Goal: Information Seeking & Learning: Learn about a topic

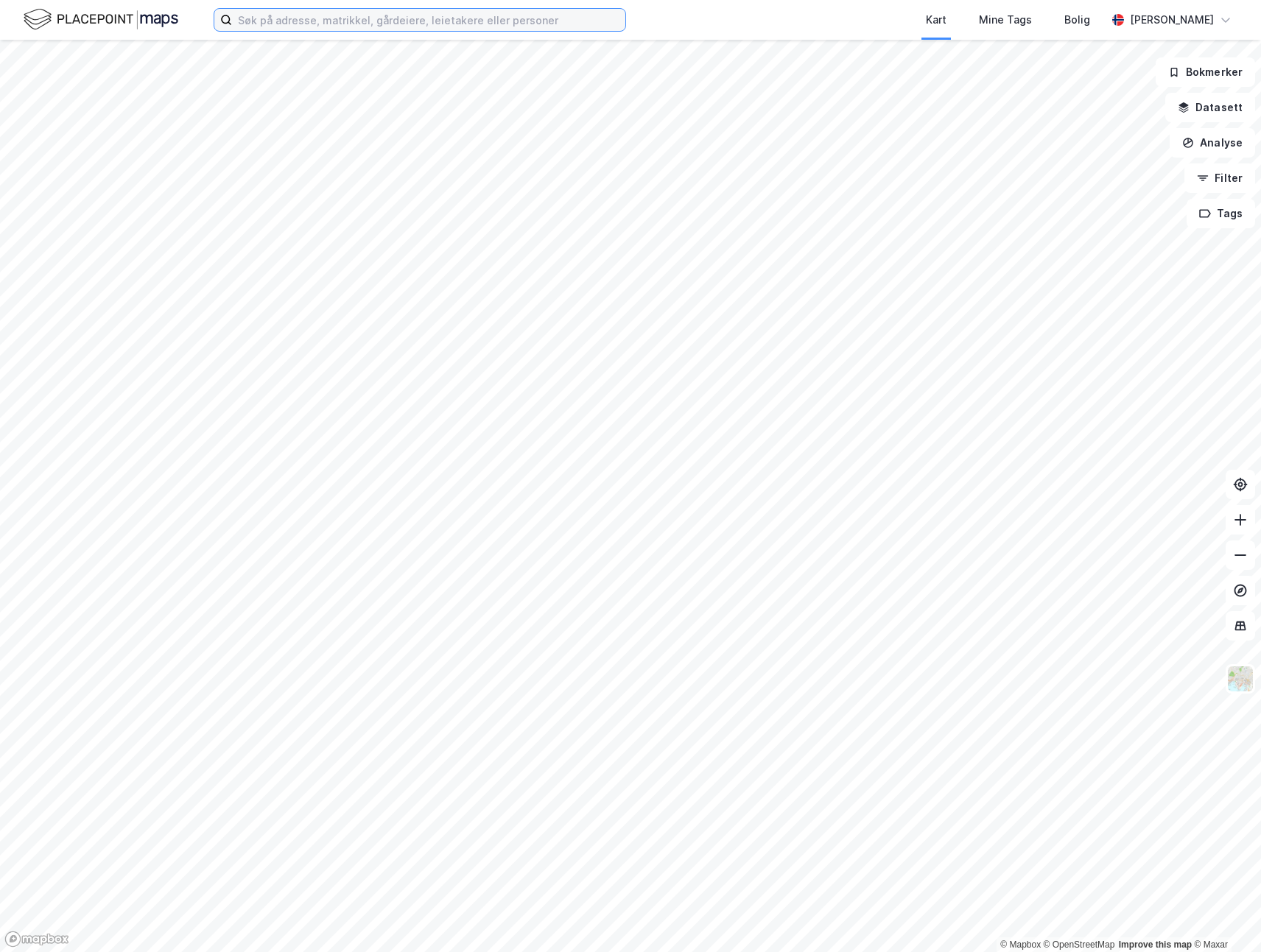
click at [428, 23] on input at bounding box center [428, 20] width 393 height 22
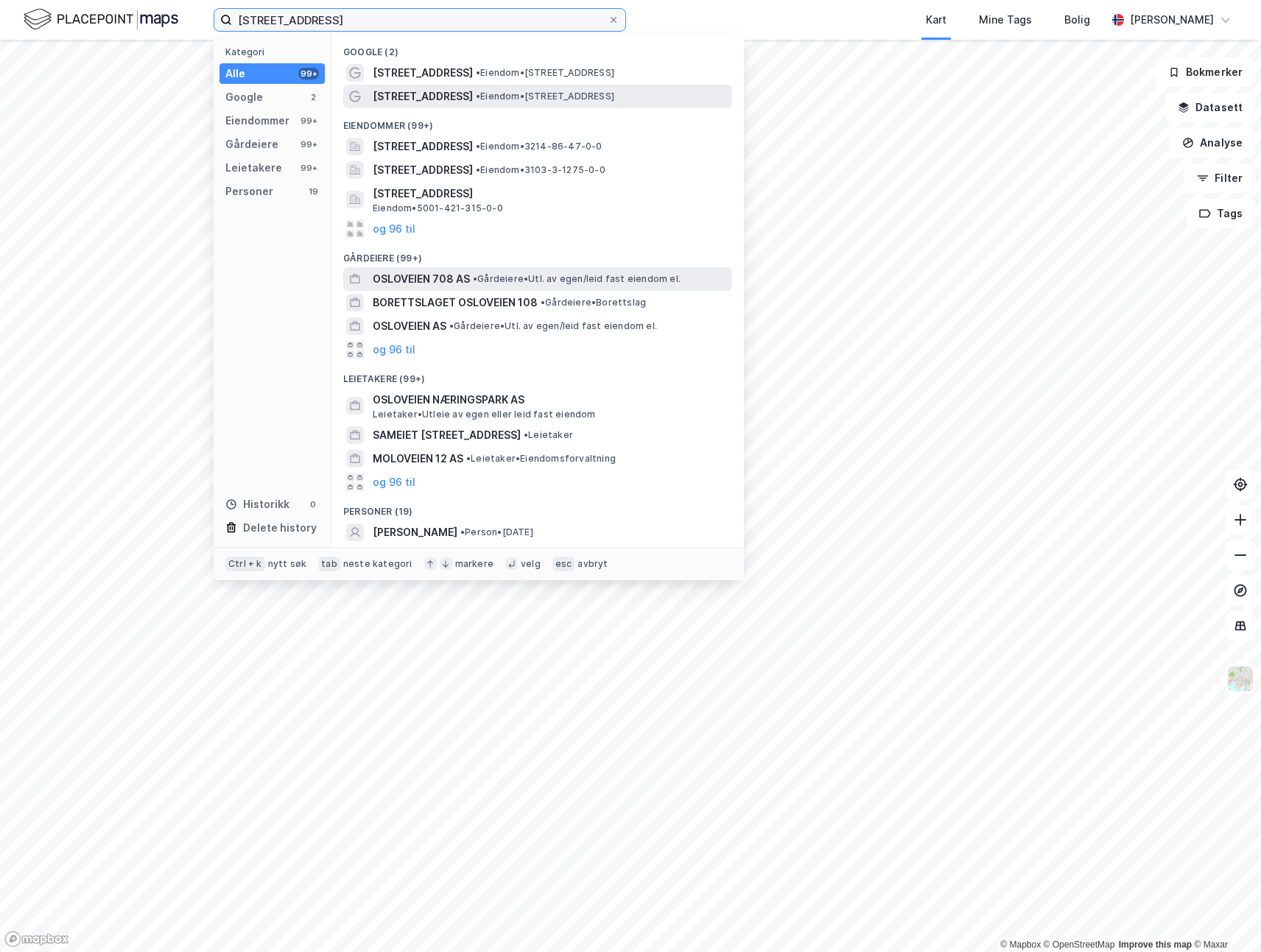
type input "[STREET_ADDRESS]"
click at [444, 276] on span "OSLOVEIEN 708 AS" at bounding box center [421, 278] width 97 height 17
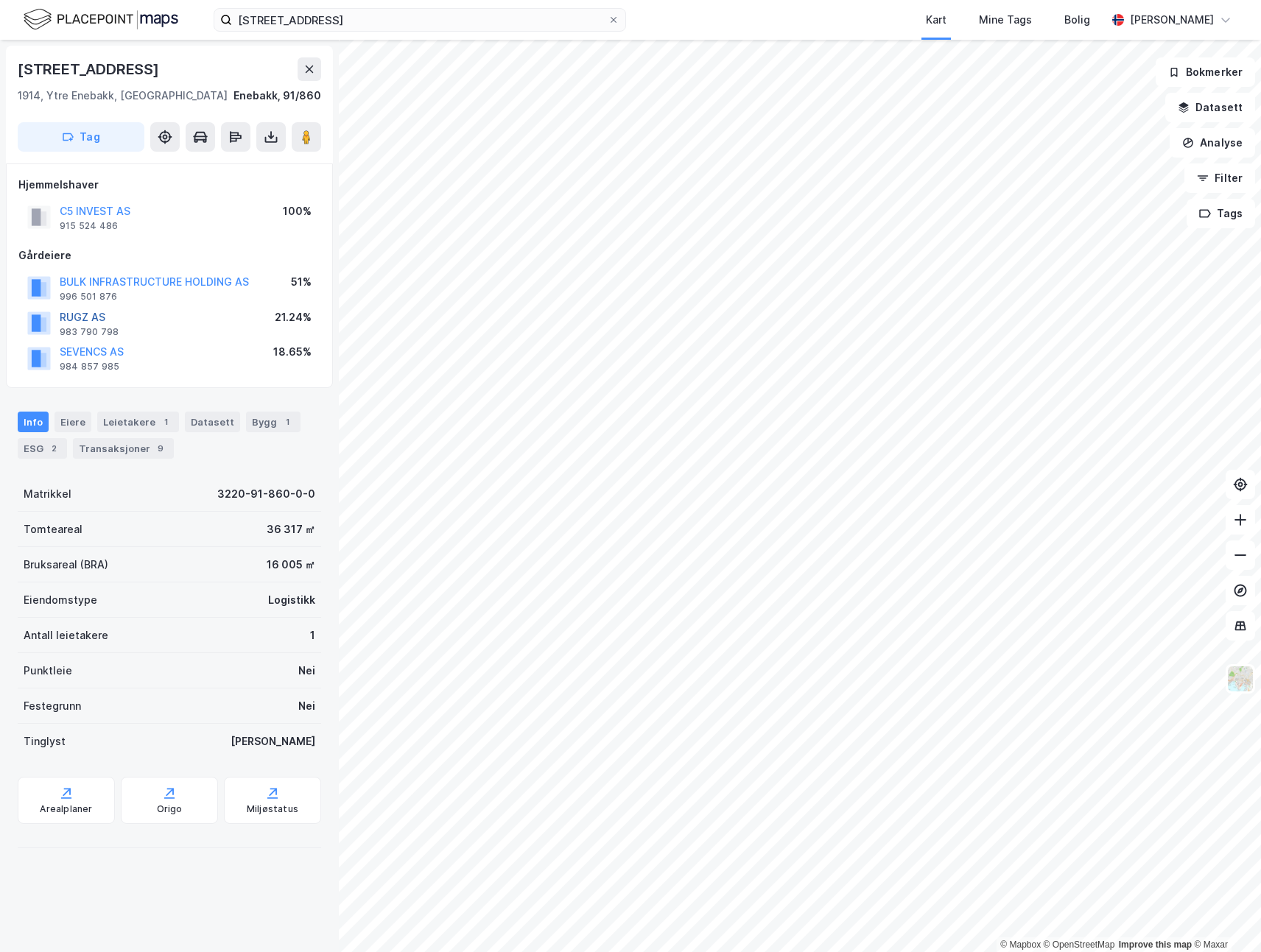
click at [0, 0] on button "RUGZ AS" at bounding box center [0, 0] width 0 height 0
